Goal: Information Seeking & Learning: Compare options

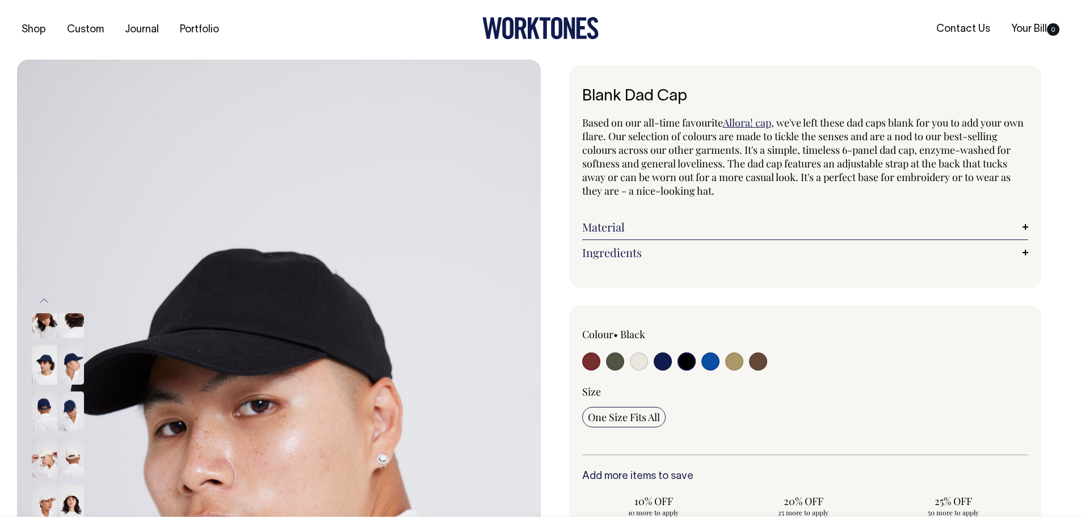
select select "Black"
click at [641, 359] on input "radio" at bounding box center [639, 361] width 18 height 18
radio input "true"
select select "Natural"
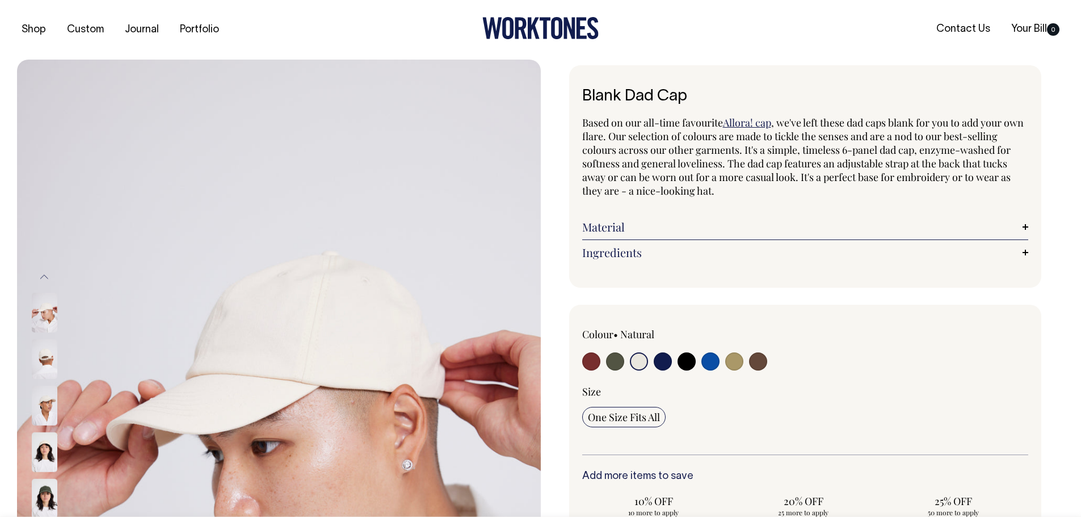
drag, startPoint x: 618, startPoint y: 359, endPoint x: 627, endPoint y: 359, distance: 8.5
click at [619, 359] on input "radio" at bounding box center [615, 361] width 18 height 18
radio input "true"
select select "Olive"
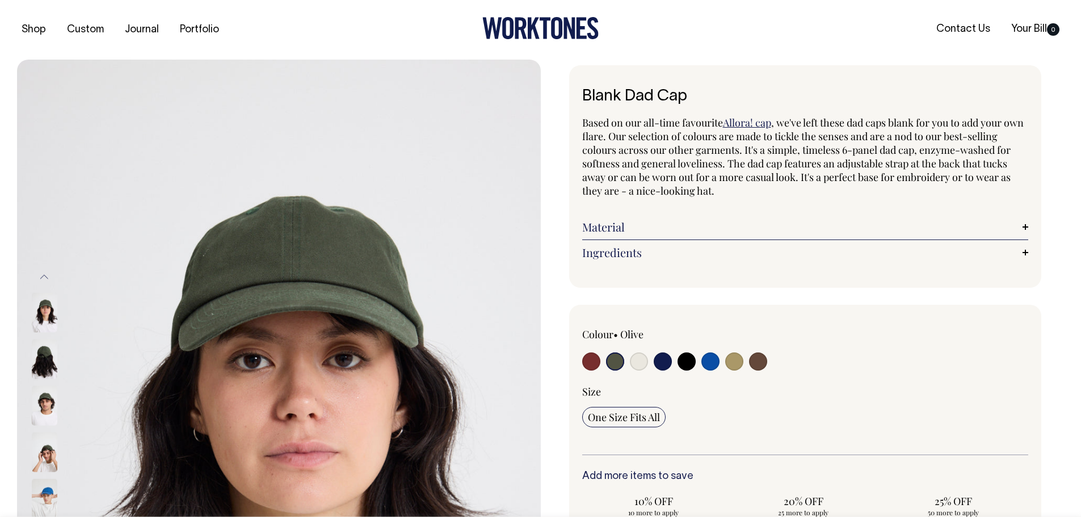
click at [684, 363] on input "radio" at bounding box center [687, 361] width 18 height 18
radio input "true"
select select "Black"
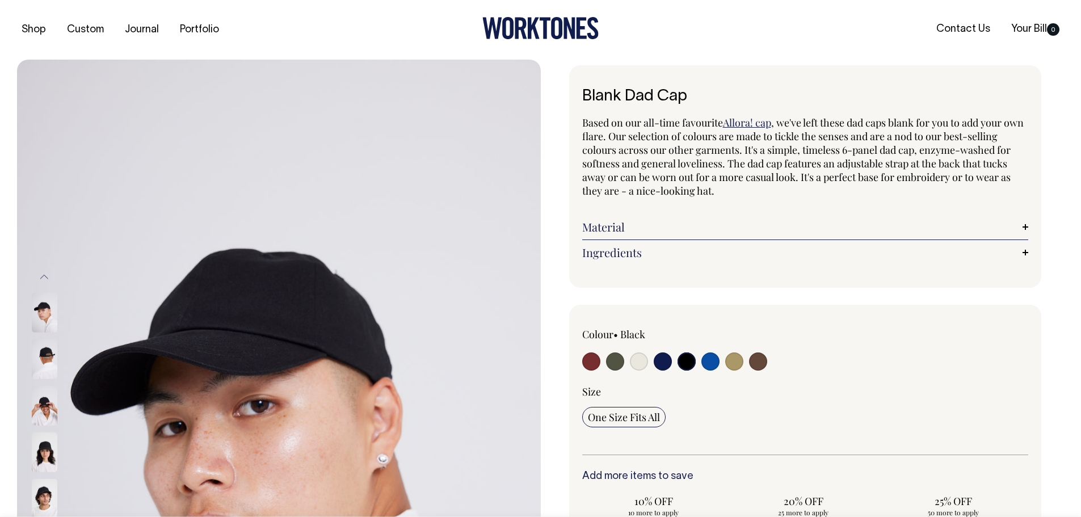
click at [705, 357] on input "radio" at bounding box center [710, 361] width 18 height 18
radio input "true"
select select "Worker Blue"
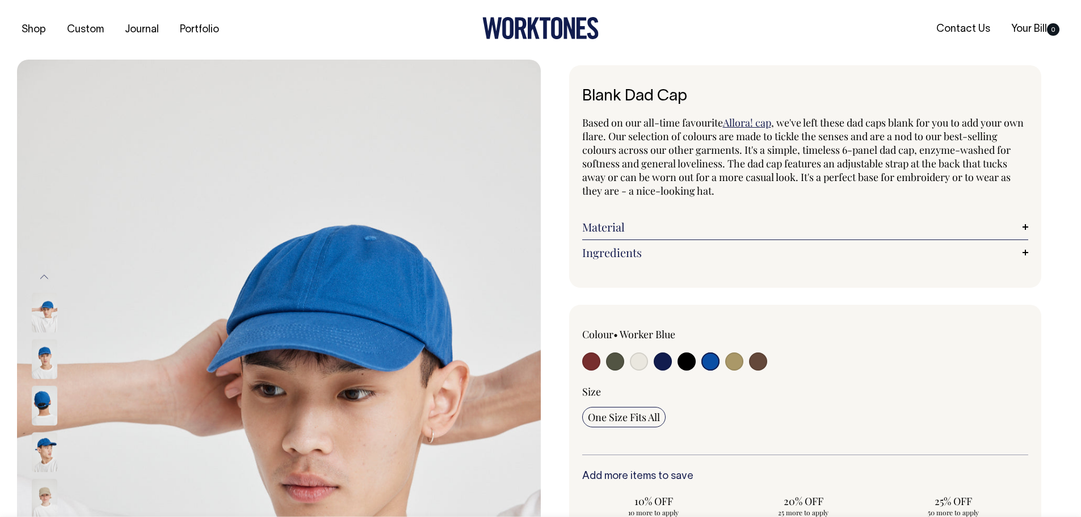
click at [738, 358] on input "radio" at bounding box center [734, 361] width 18 height 18
radio input "true"
select select "Washed Khaki"
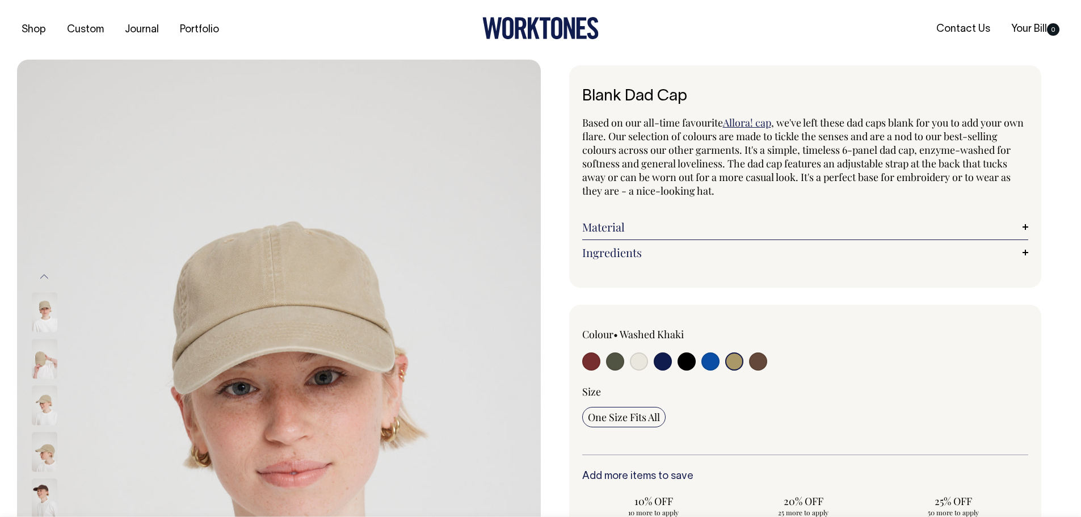
click at [764, 358] on input "radio" at bounding box center [758, 361] width 18 height 18
radio input "true"
select select "Espresso"
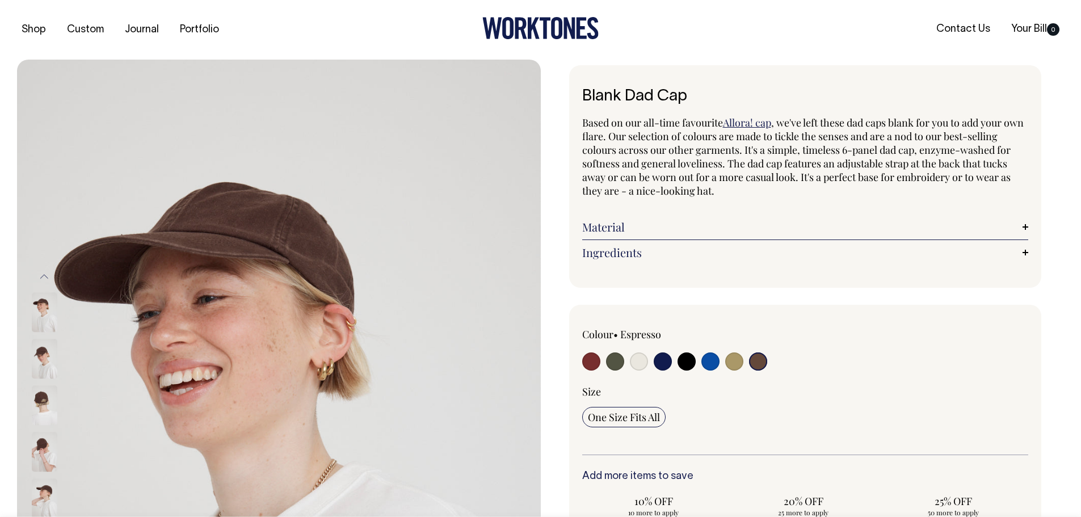
click at [735, 363] on input "radio" at bounding box center [734, 361] width 18 height 18
radio input "true"
select select "Washed Khaki"
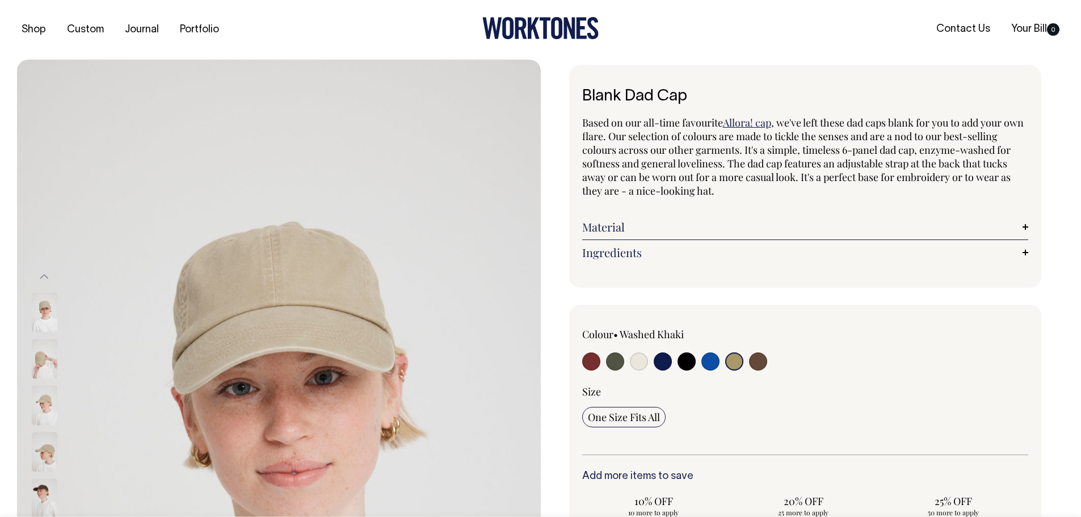
click at [635, 363] on input "radio" at bounding box center [639, 361] width 18 height 18
radio input "true"
select select "Natural"
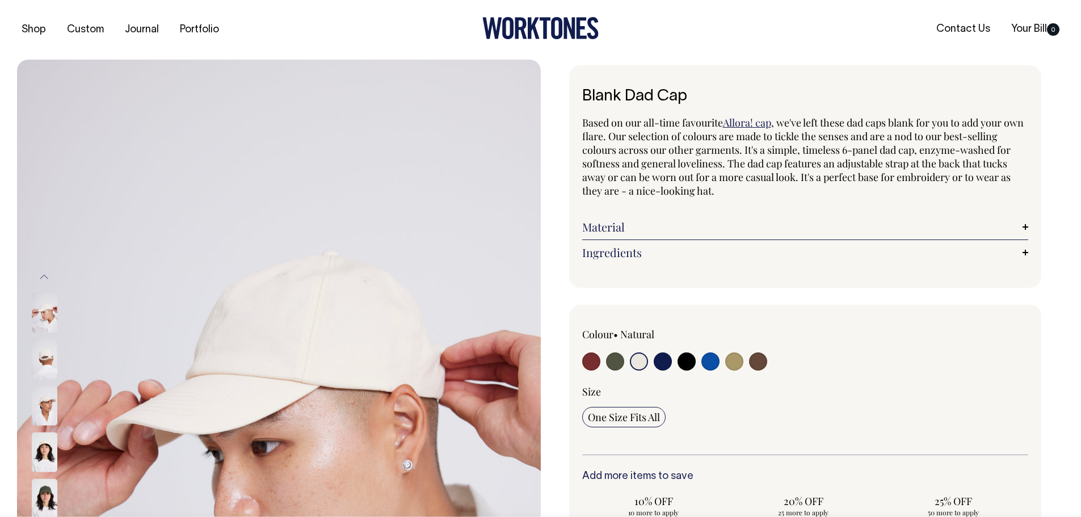
click at [728, 356] on input "radio" at bounding box center [734, 361] width 18 height 18
radio input "true"
select select "Washed Khaki"
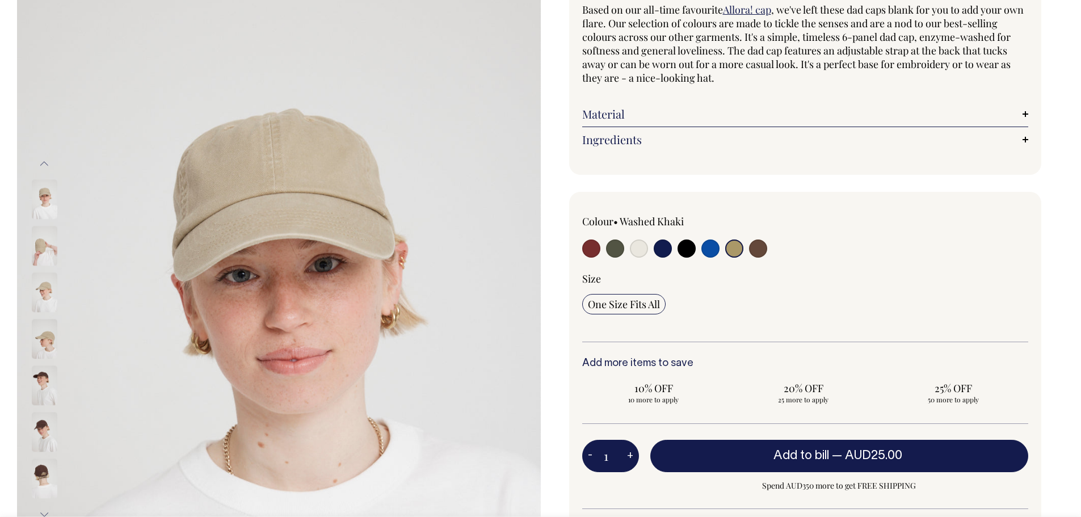
scroll to position [114, 0]
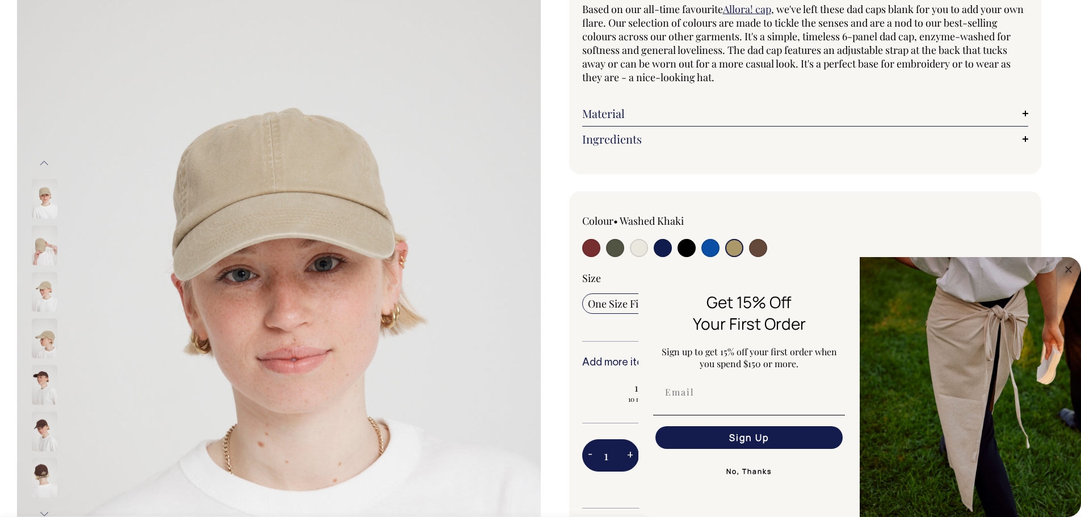
click at [749, 468] on button "No, Thanks" at bounding box center [749, 471] width 192 height 23
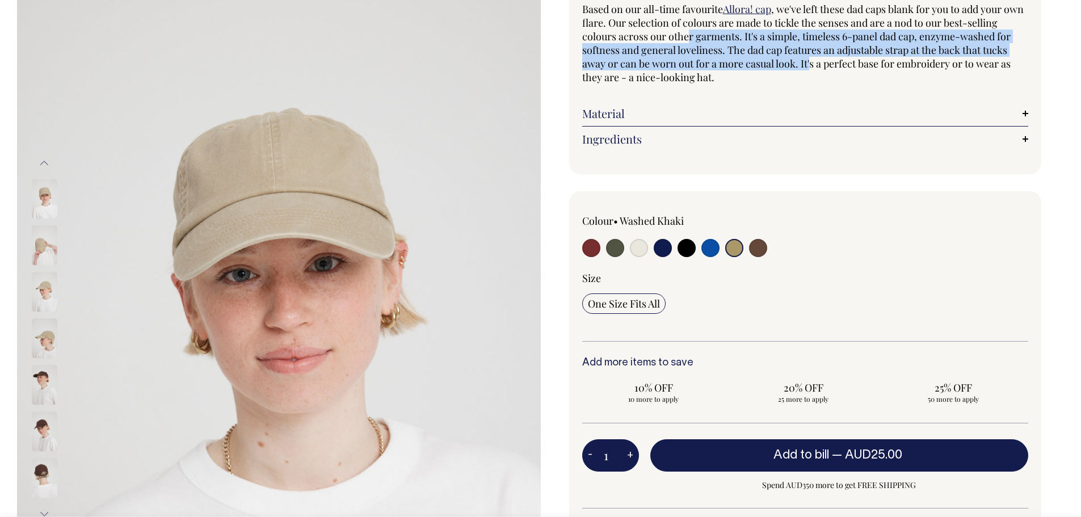
drag, startPoint x: 695, startPoint y: 36, endPoint x: 806, endPoint y: 76, distance: 118.8
click at [810, 69] on span ", we've left these dad caps blank for you to add your own flare. Our selection …" at bounding box center [803, 43] width 442 height 82
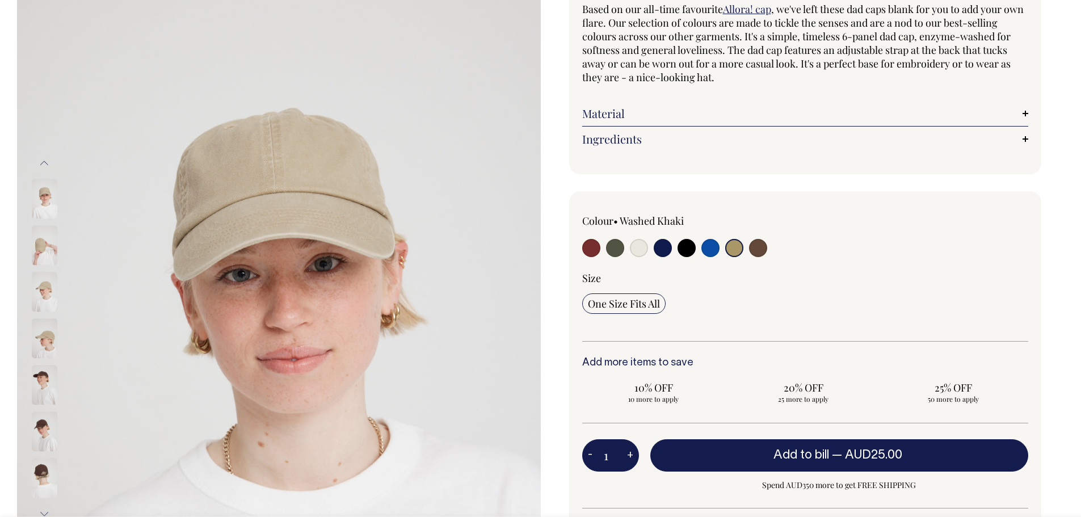
drag, startPoint x: 806, startPoint y: 76, endPoint x: 799, endPoint y: 80, distance: 8.4
click at [806, 77] on p "Based on our all-time favourite Allora! cap , we've left these dad caps blank f…" at bounding box center [805, 43] width 447 height 82
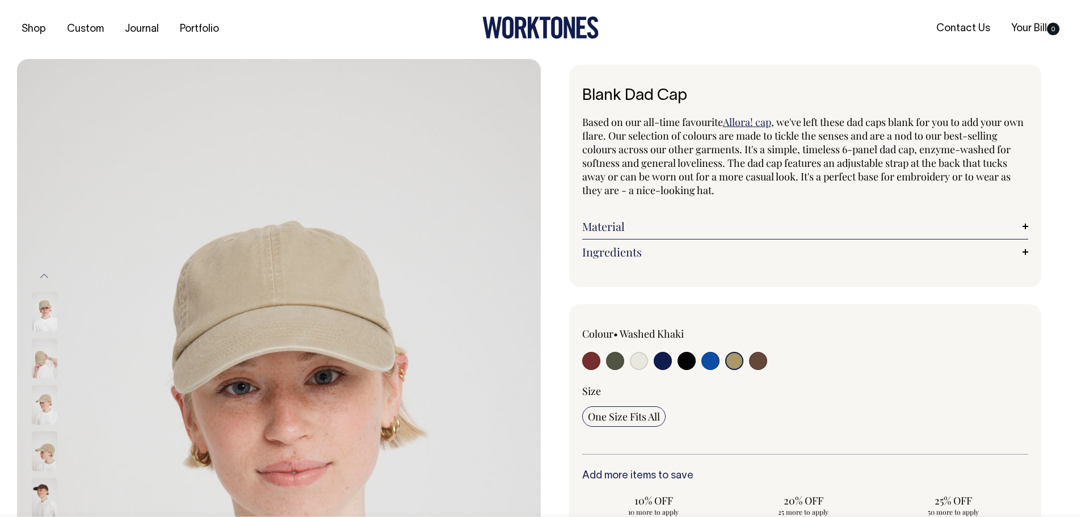
scroll to position [0, 0]
